Goal: Task Accomplishment & Management: Manage account settings

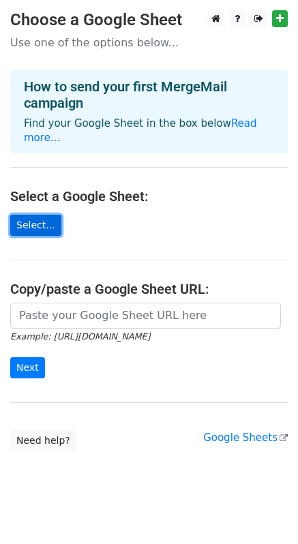
click at [32, 215] on link "Select..." at bounding box center [35, 225] width 51 height 21
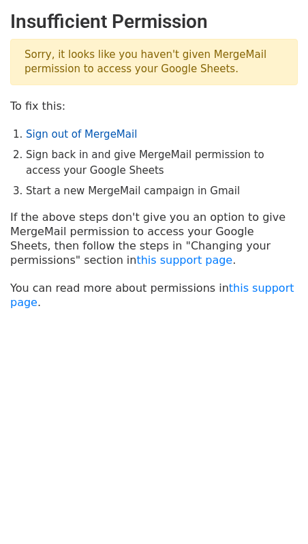
click at [71, 136] on link "Sign out of MergeMail" at bounding box center [81, 134] width 111 height 12
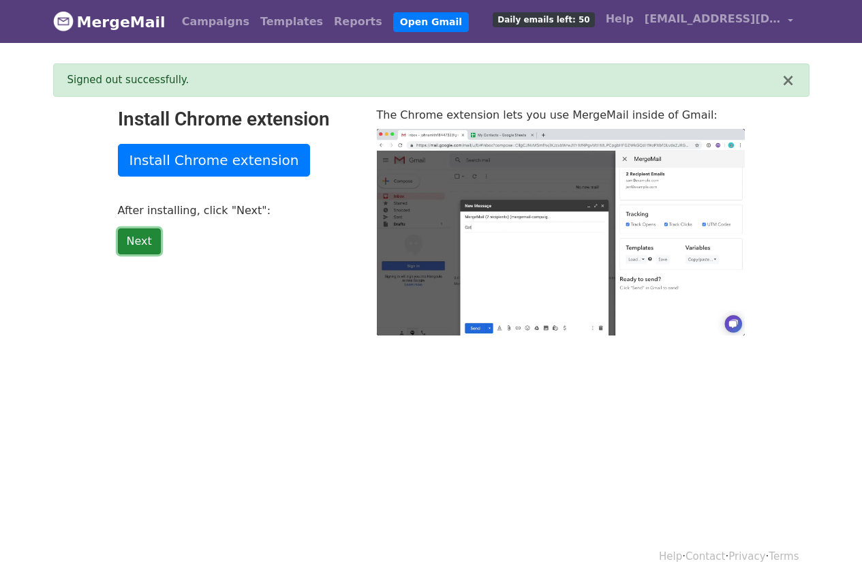
click at [147, 241] on link "Next" at bounding box center [139, 241] width 43 height 26
type input "15.77"
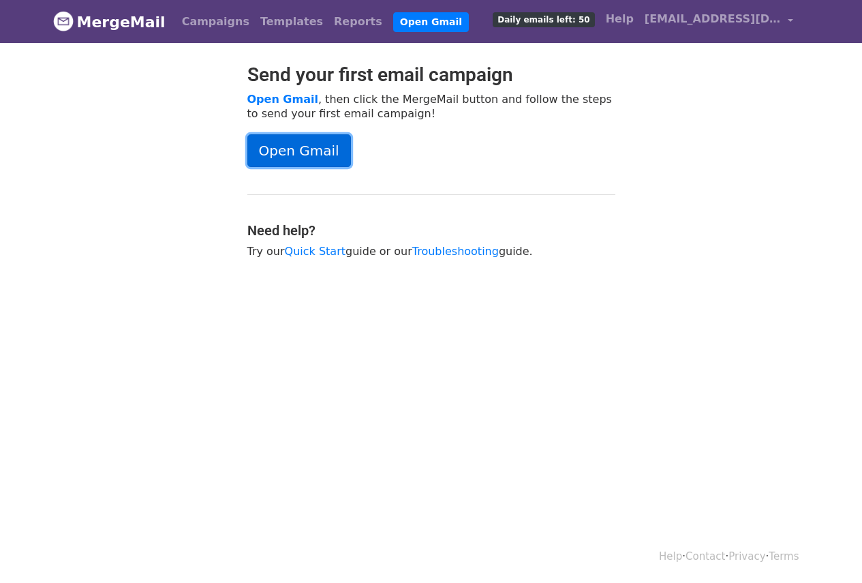
click at [261, 155] on link "Open Gmail" at bounding box center [299, 150] width 104 height 33
click at [320, 155] on link "Open Gmail" at bounding box center [299, 150] width 104 height 33
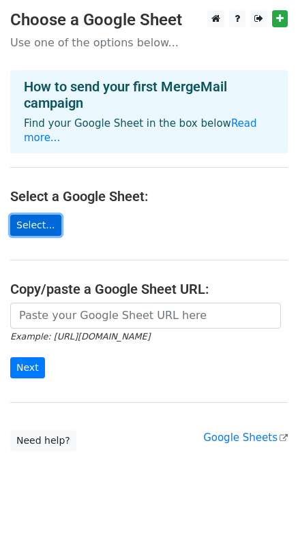
click at [29, 215] on link "Select..." at bounding box center [35, 225] width 51 height 21
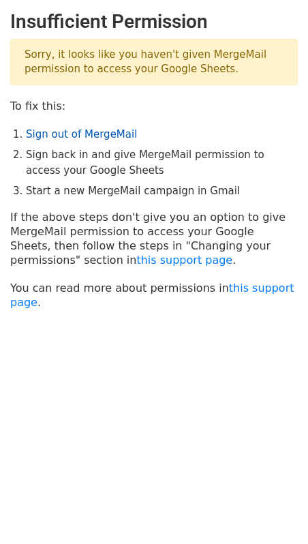
click at [87, 130] on link "Sign out of MergeMail" at bounding box center [81, 134] width 111 height 12
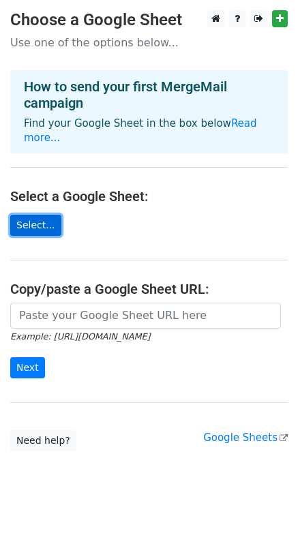
click at [22, 215] on link "Select..." at bounding box center [35, 225] width 51 height 21
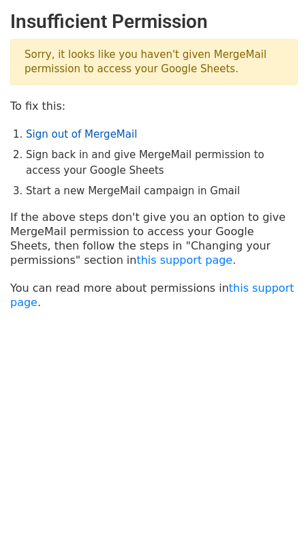
click at [90, 128] on link "Sign out of MergeMail" at bounding box center [81, 134] width 111 height 12
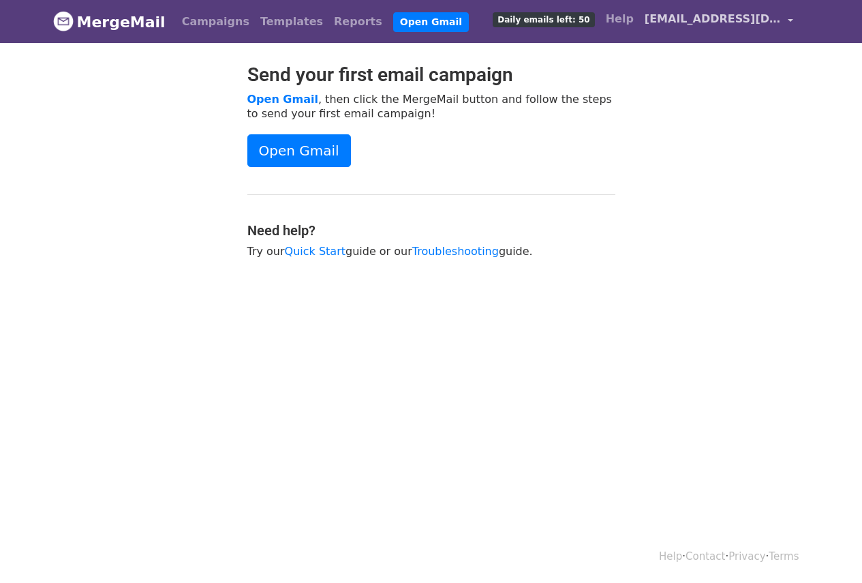
click at [716, 18] on span "ivyrdp@gmail.com" at bounding box center [713, 19] width 136 height 16
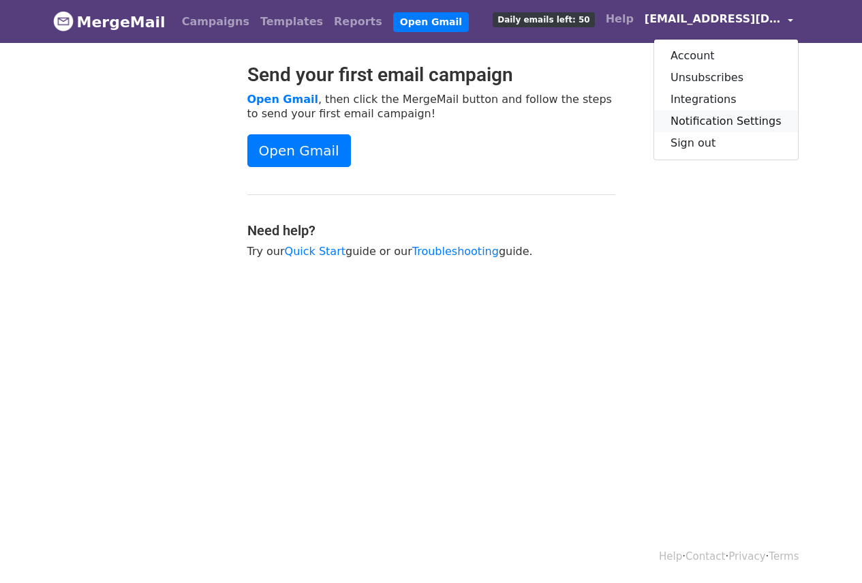
click at [728, 117] on link "Notification Settings" at bounding box center [726, 121] width 144 height 22
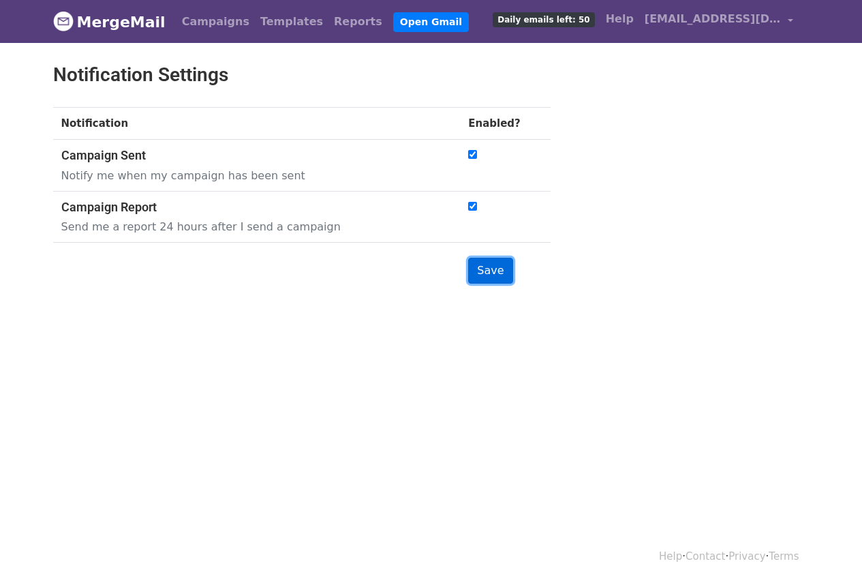
click at [507, 269] on input "Save" at bounding box center [490, 271] width 44 height 26
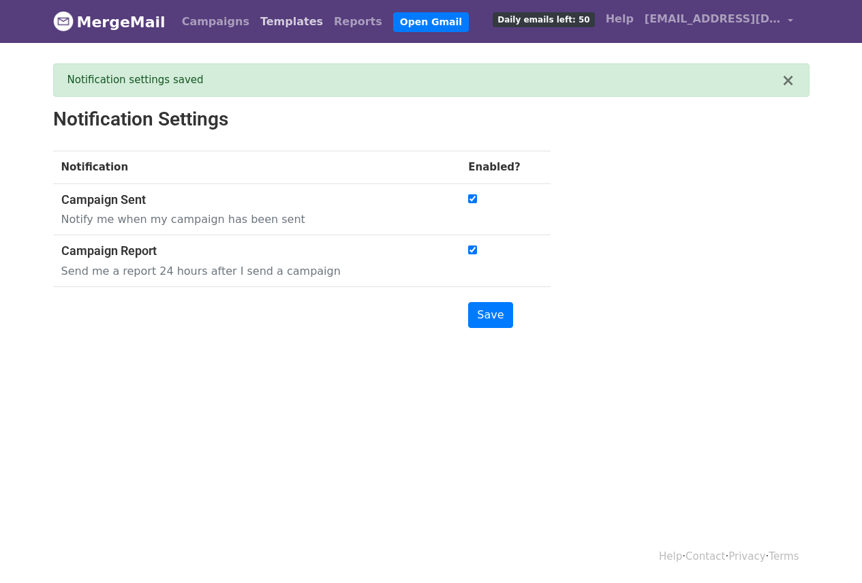
click at [255, 19] on link "Templates" at bounding box center [292, 21] width 74 height 27
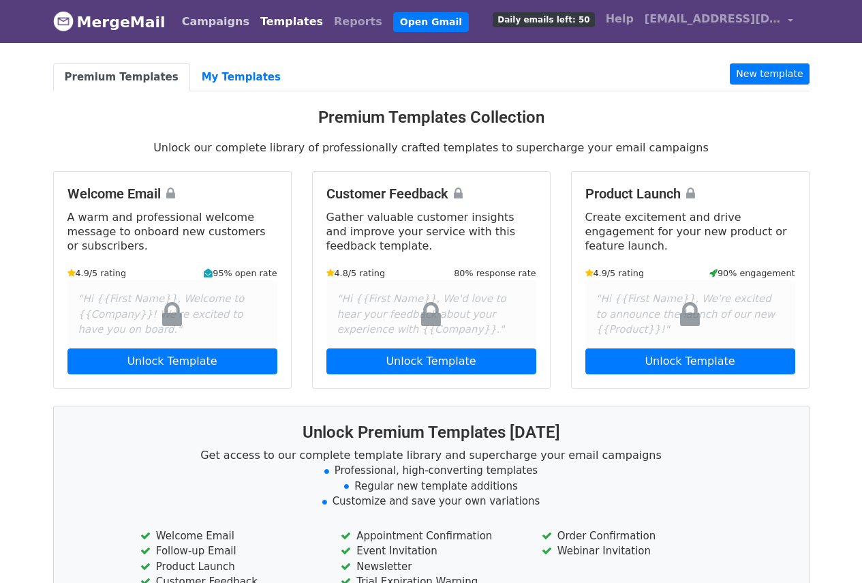
click at [196, 18] on link "Campaigns" at bounding box center [216, 21] width 78 height 27
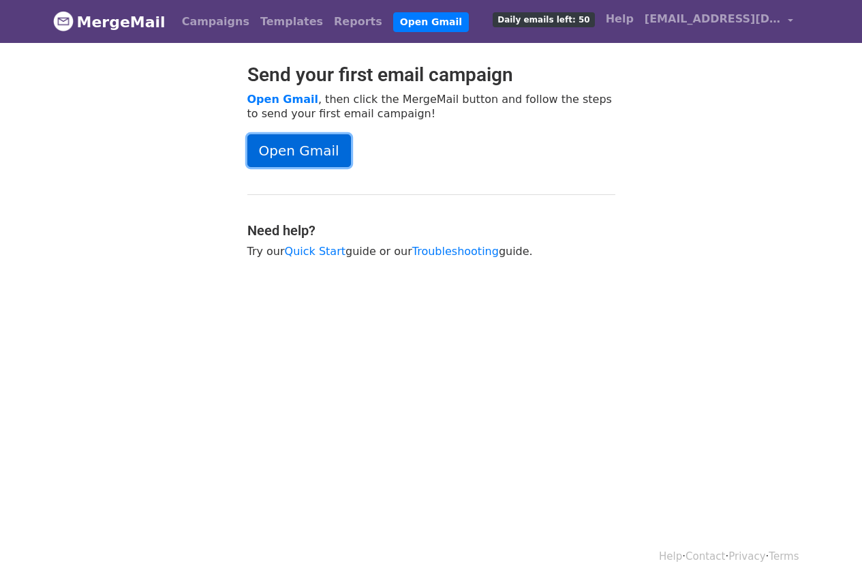
click at [275, 152] on link "Open Gmail" at bounding box center [299, 150] width 104 height 33
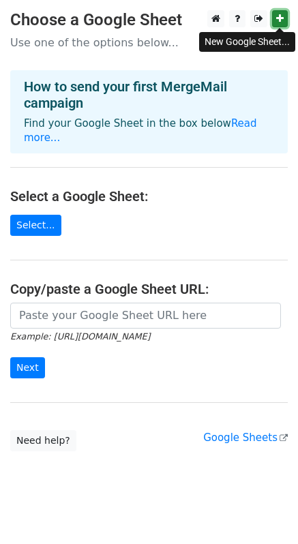
click at [276, 22] on icon at bounding box center [279, 19] width 7 height 10
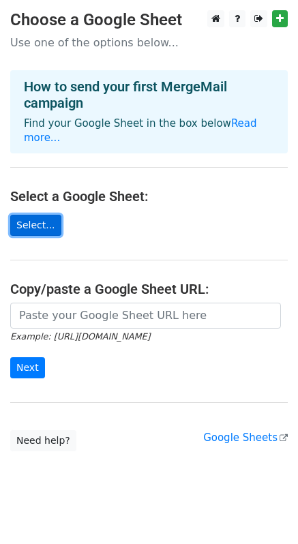
click at [37, 217] on link "Select..." at bounding box center [35, 225] width 51 height 21
